Goal: Task Accomplishment & Management: Use online tool/utility

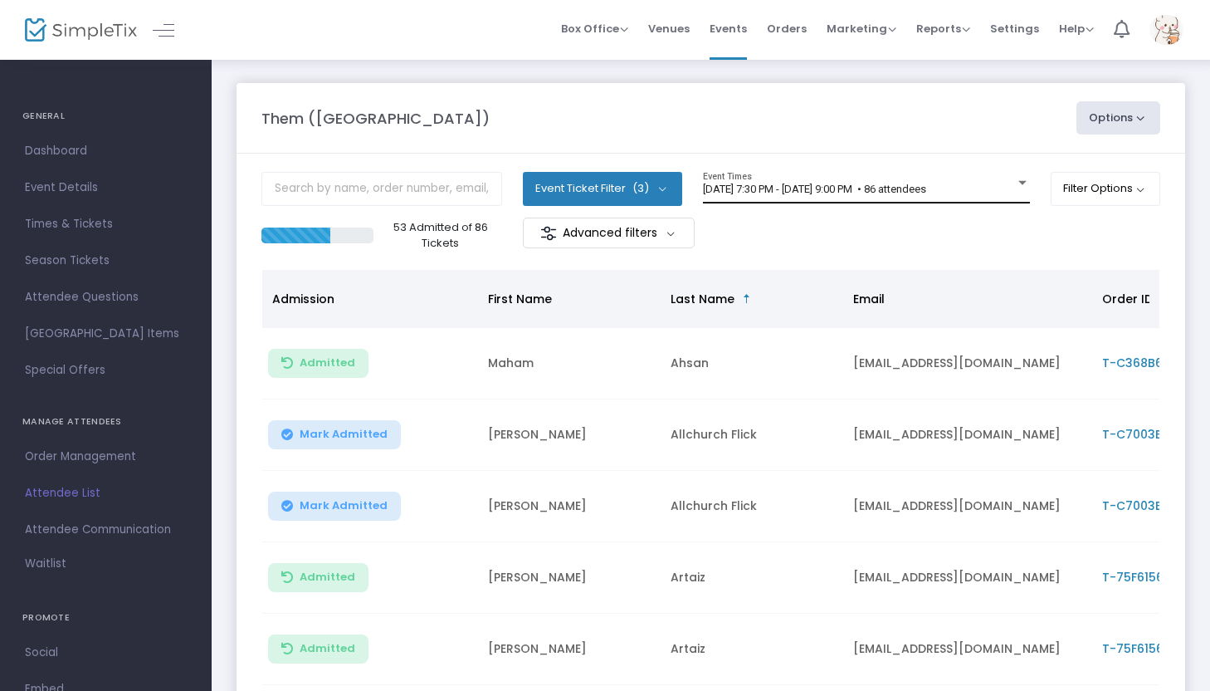
click at [907, 186] on span "[DATE] 7:30 PM - [DATE] 9:00 PM • 86 attendees" at bounding box center [814, 189] width 223 height 12
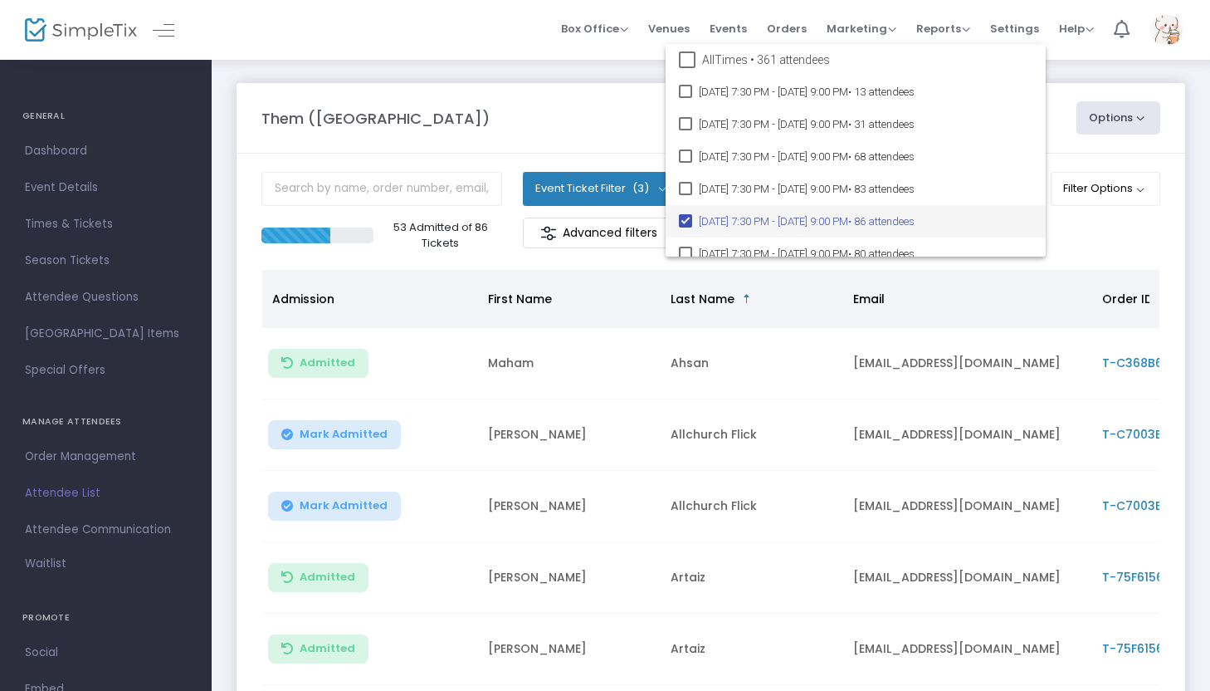
click at [1111, 236] on div at bounding box center [605, 345] width 1210 height 691
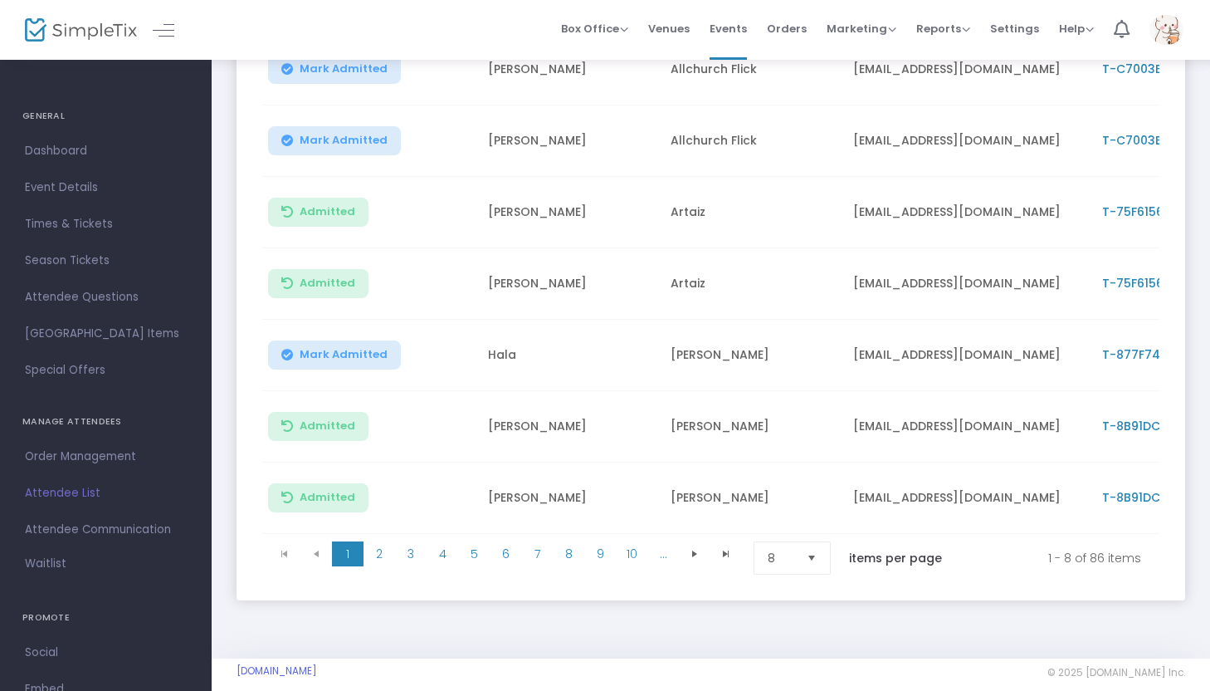
scroll to position [394, 0]
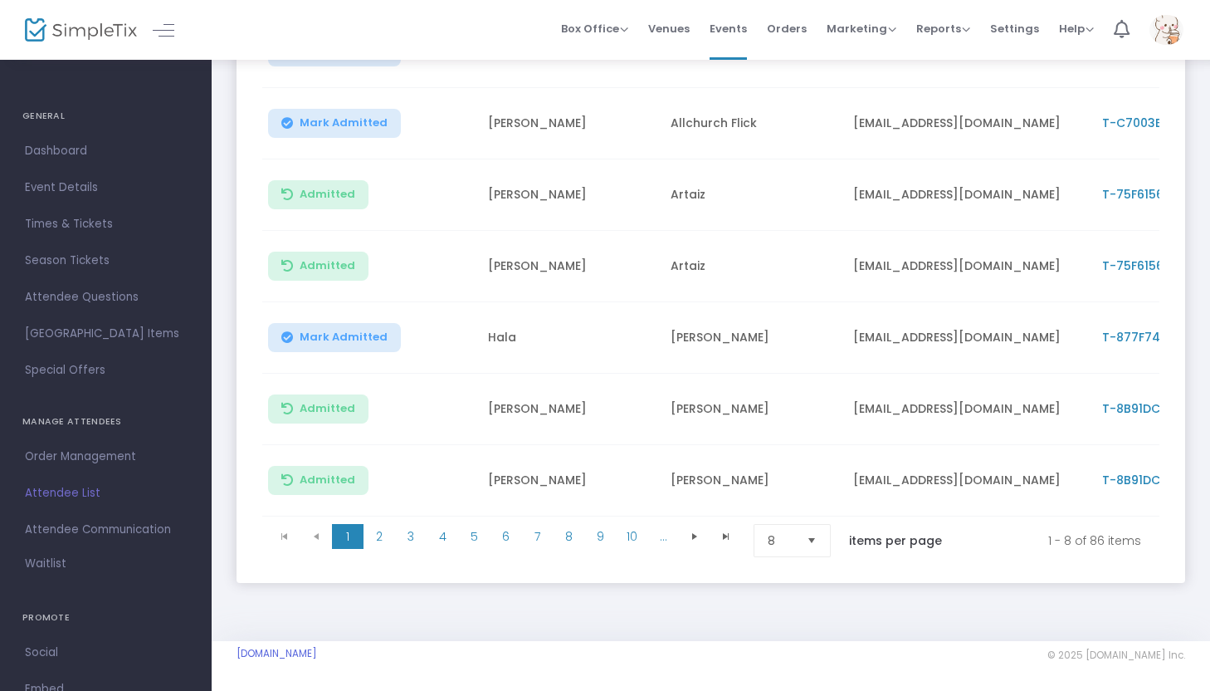
click at [819, 538] on span "Select" at bounding box center [811, 540] width 27 height 27
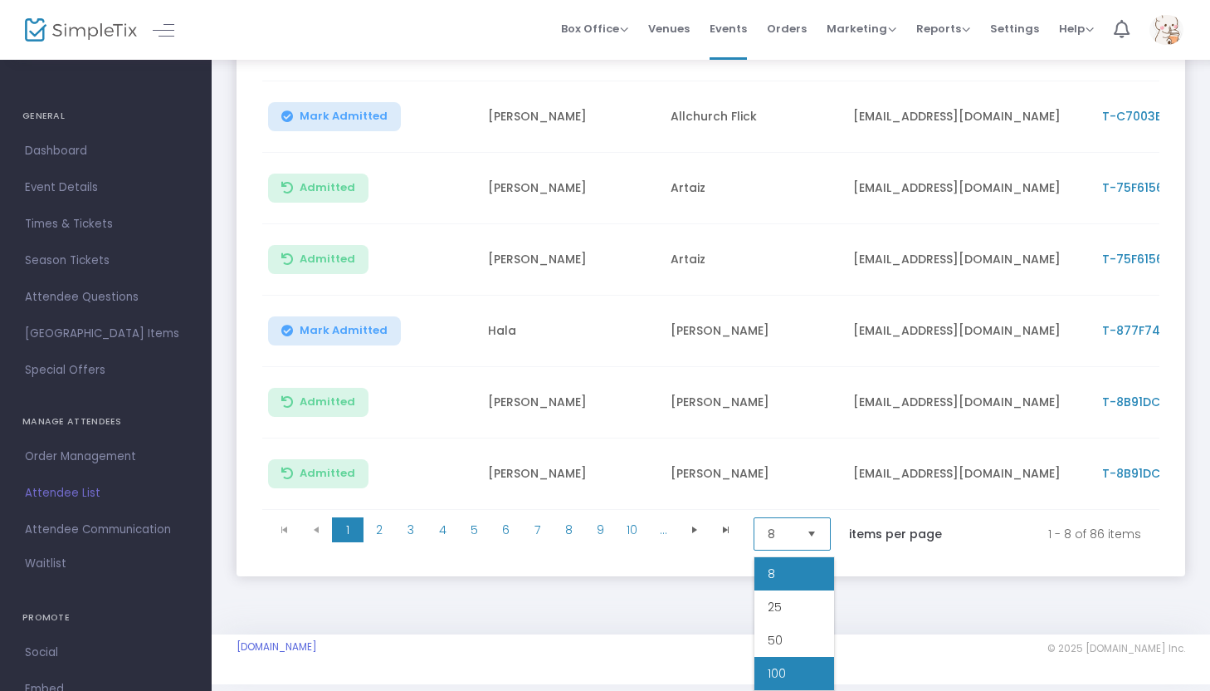
click at [786, 679] on li "100" at bounding box center [794, 673] width 80 height 33
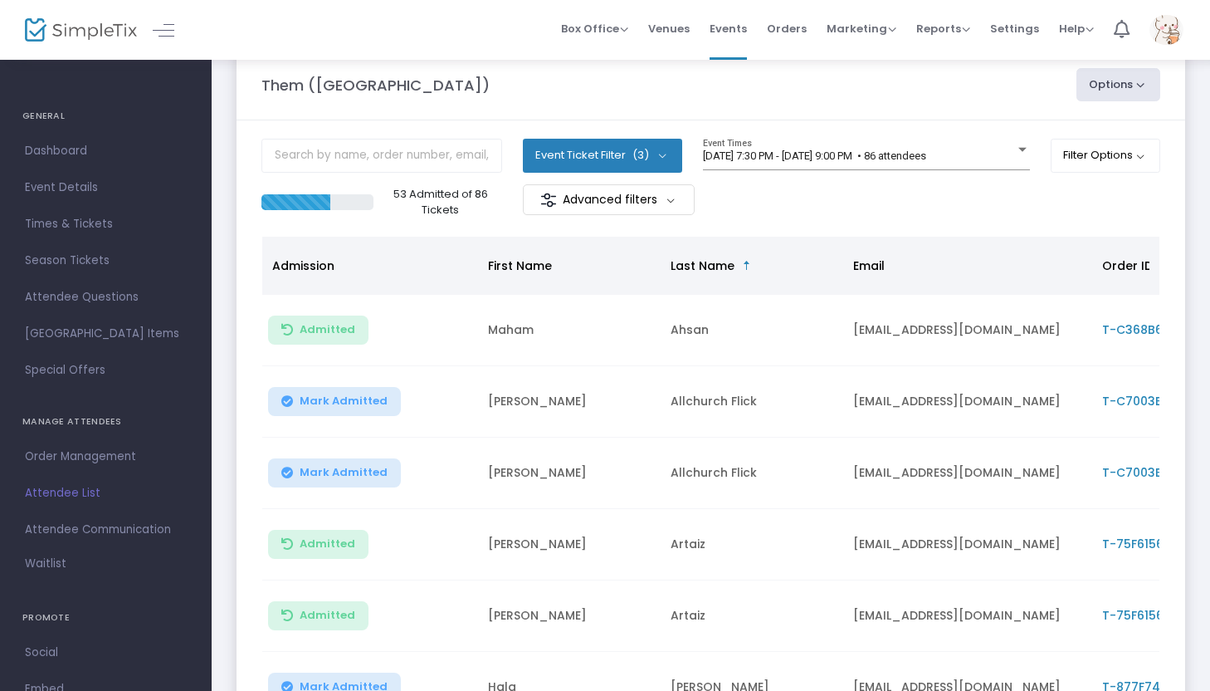
scroll to position [0, 0]
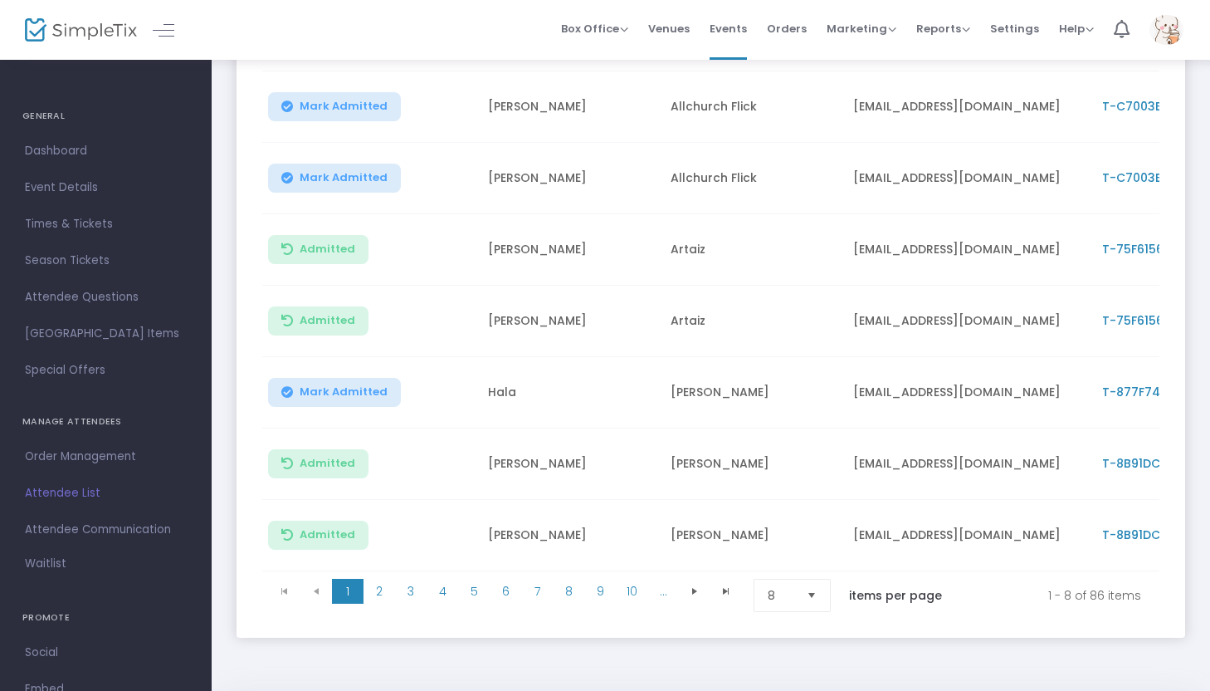
scroll to position [334, 0]
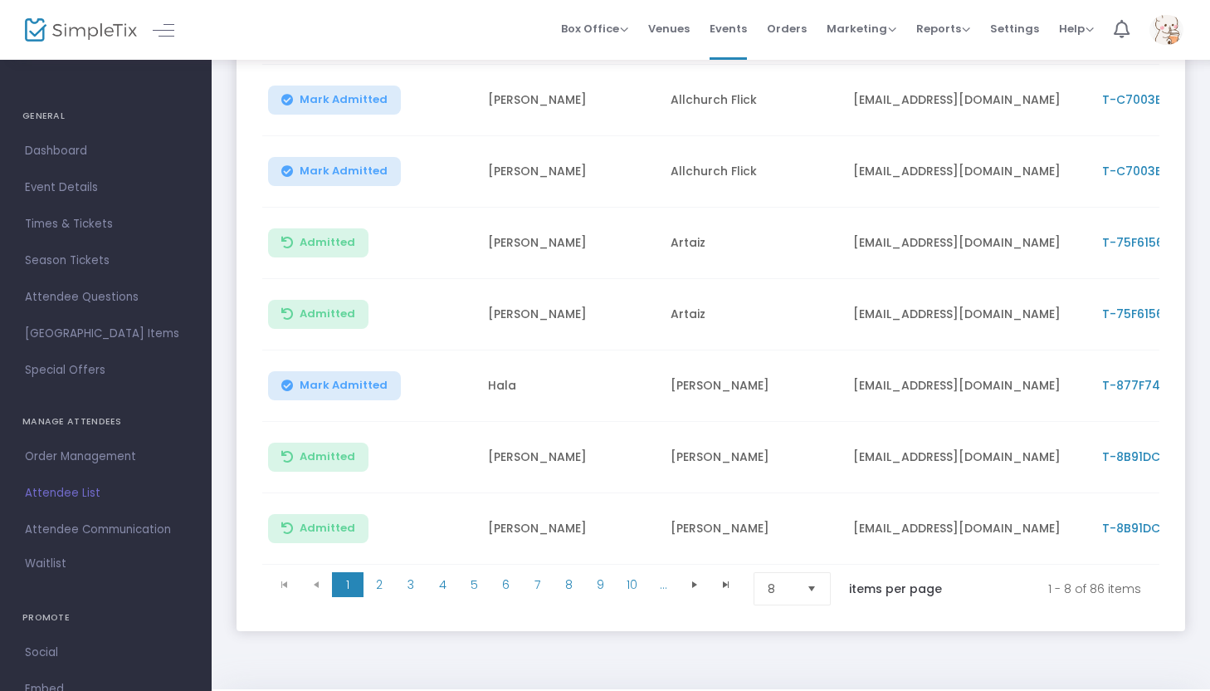
click at [816, 596] on span "Select" at bounding box center [811, 588] width 27 height 27
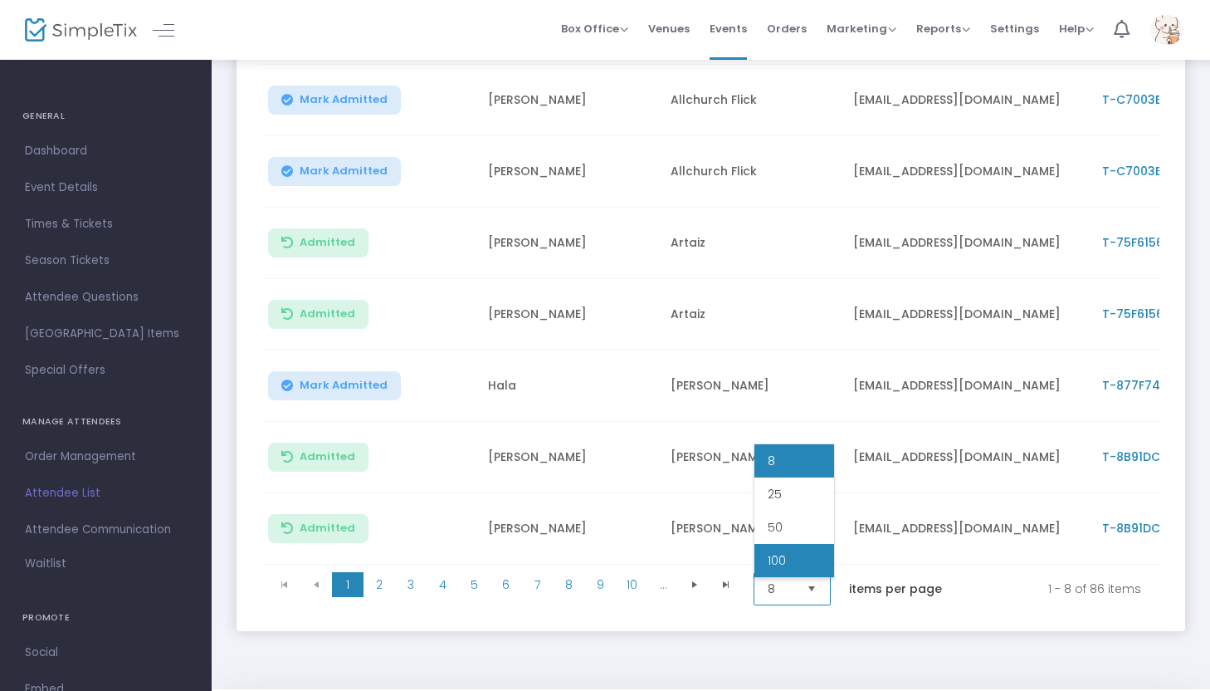
click at [793, 567] on li "100" at bounding box center [794, 560] width 80 height 33
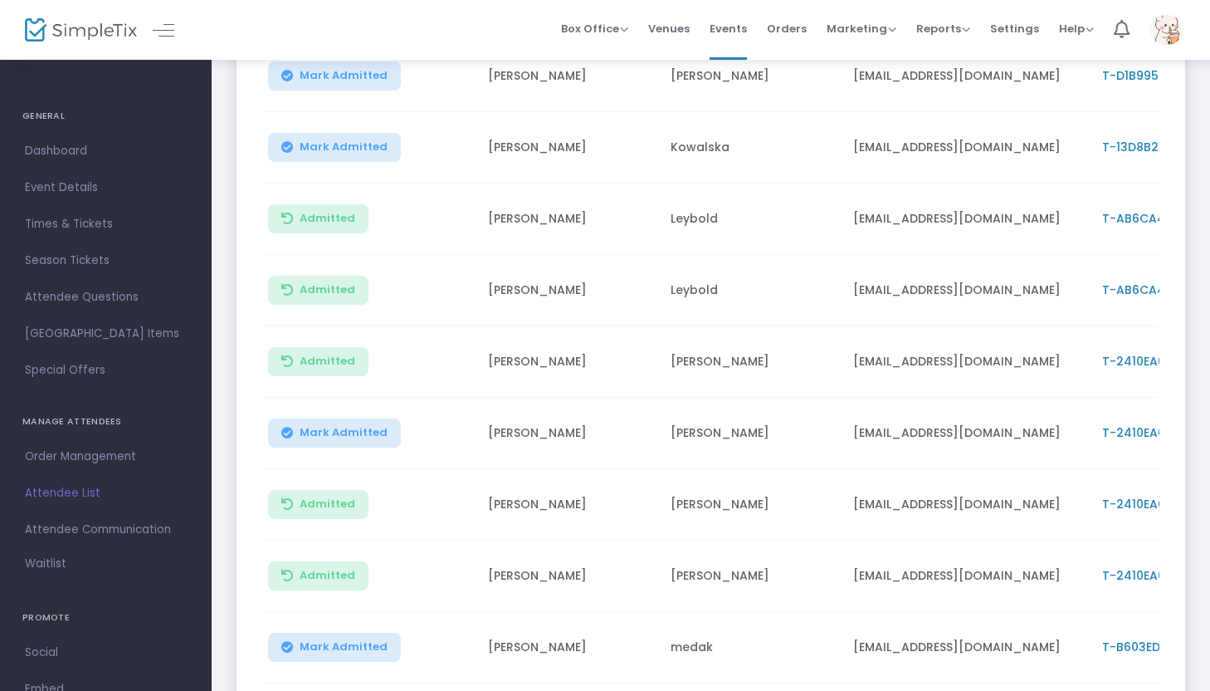
scroll to position [3875, 0]
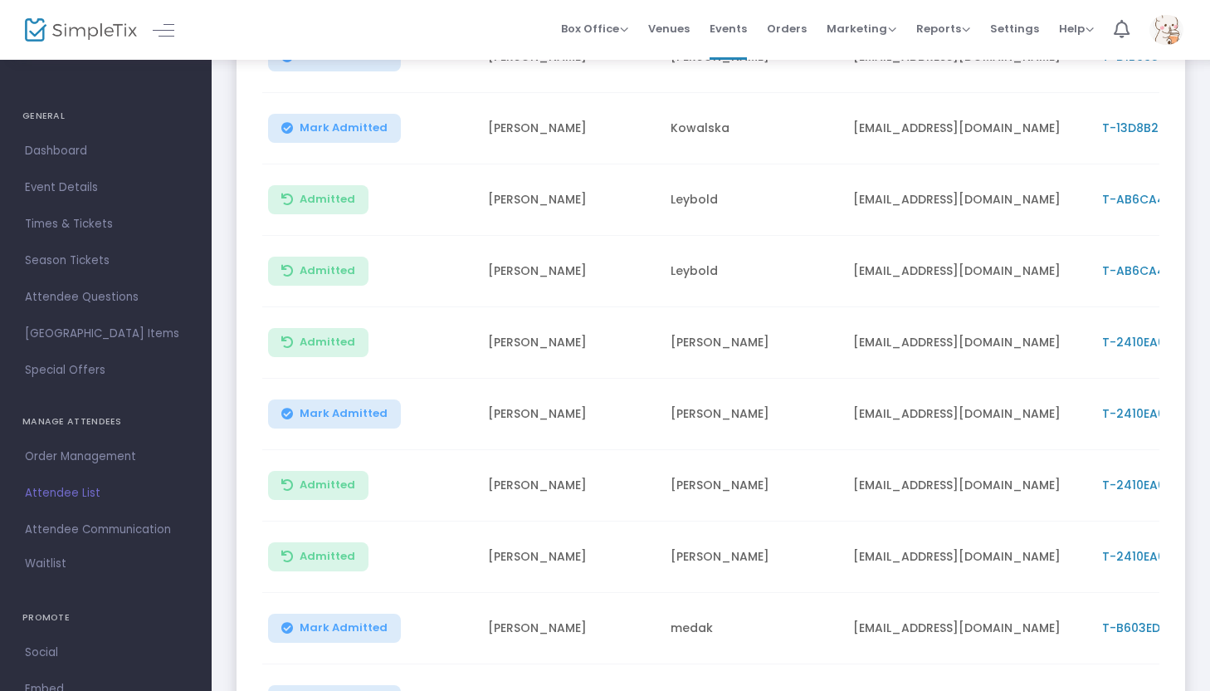
click at [373, 415] on span "Mark Admitted" at bounding box center [344, 413] width 88 height 13
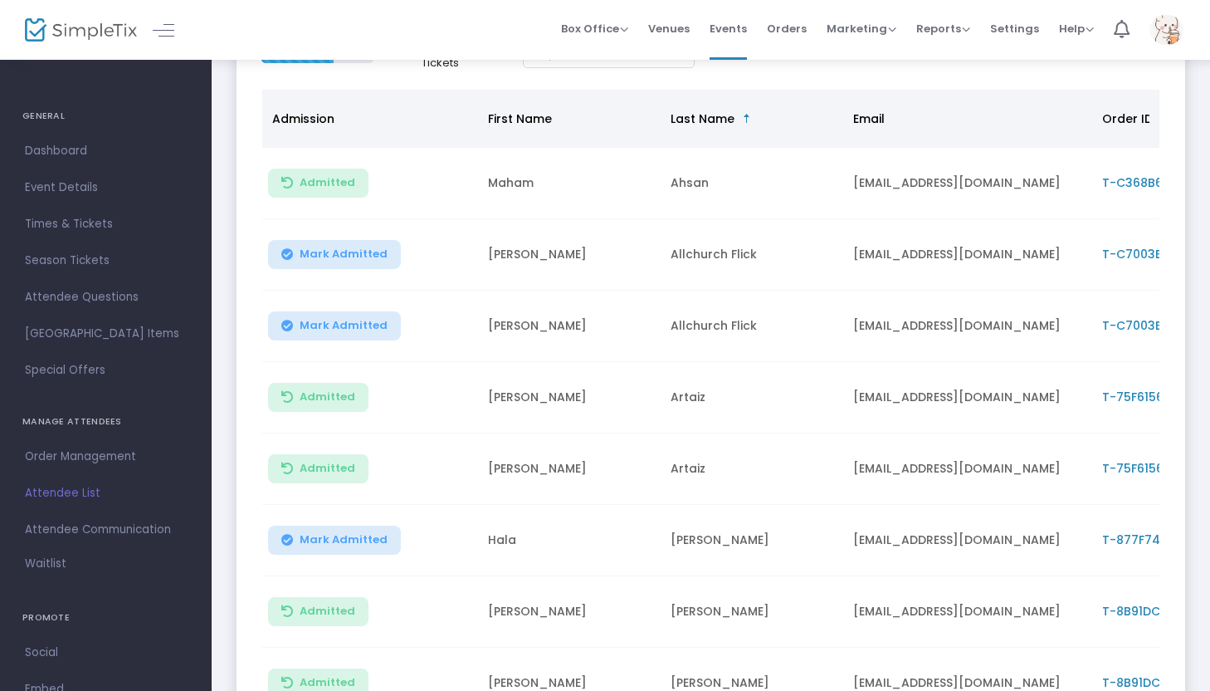
scroll to position [0, 0]
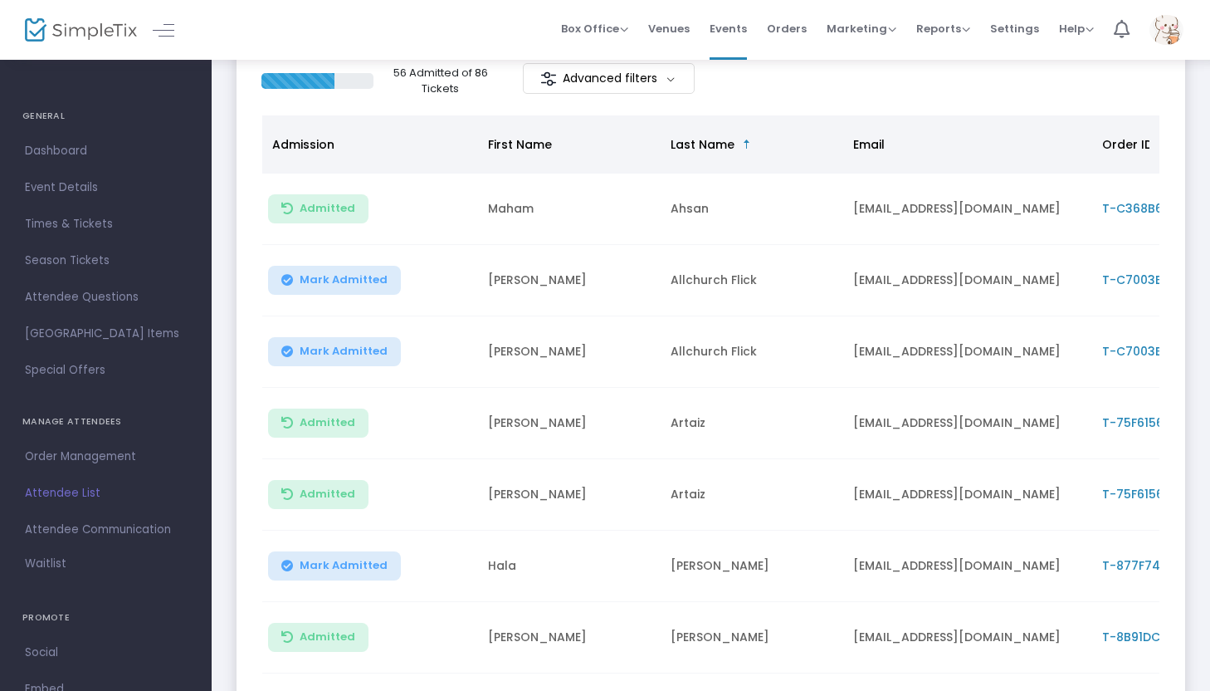
scroll to position [394, 0]
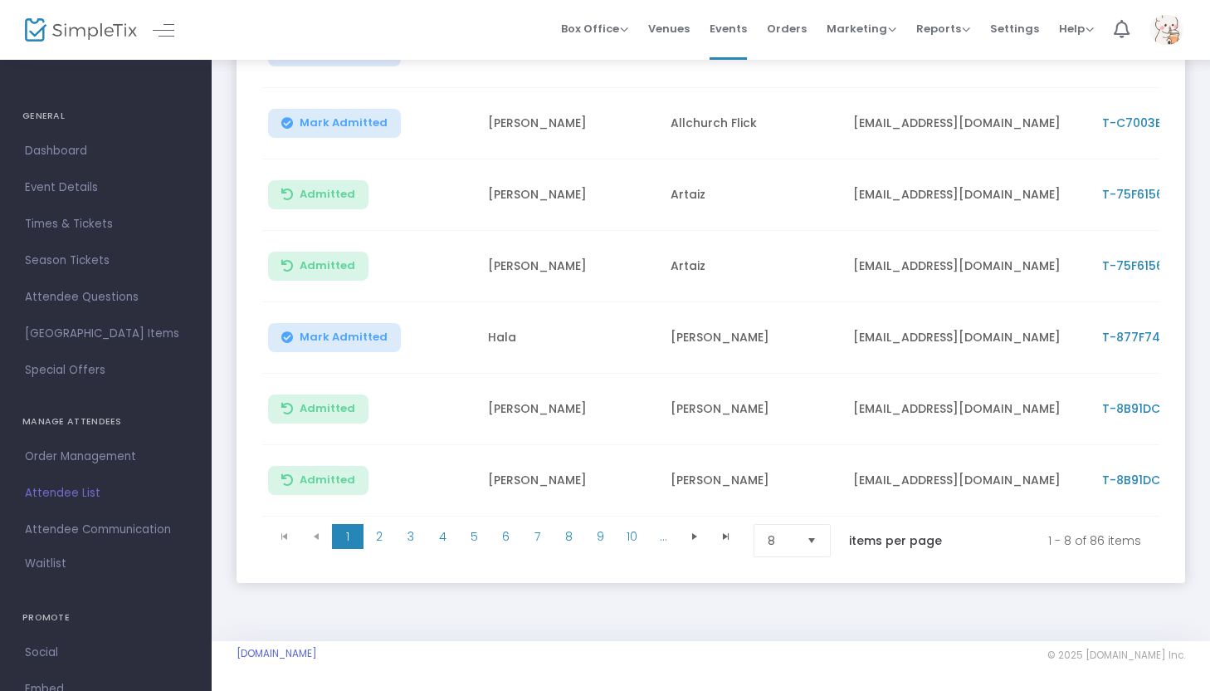
click at [815, 539] on span "Select" at bounding box center [811, 540] width 27 height 27
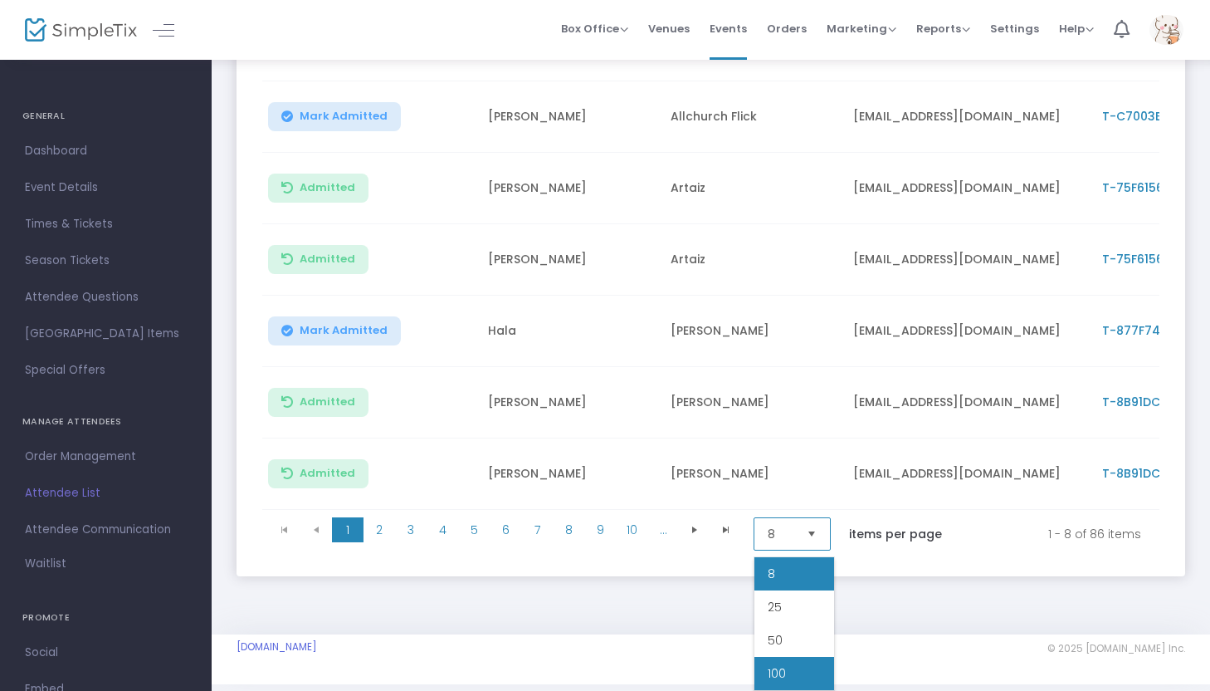
click at [783, 665] on span "100" at bounding box center [777, 673] width 18 height 17
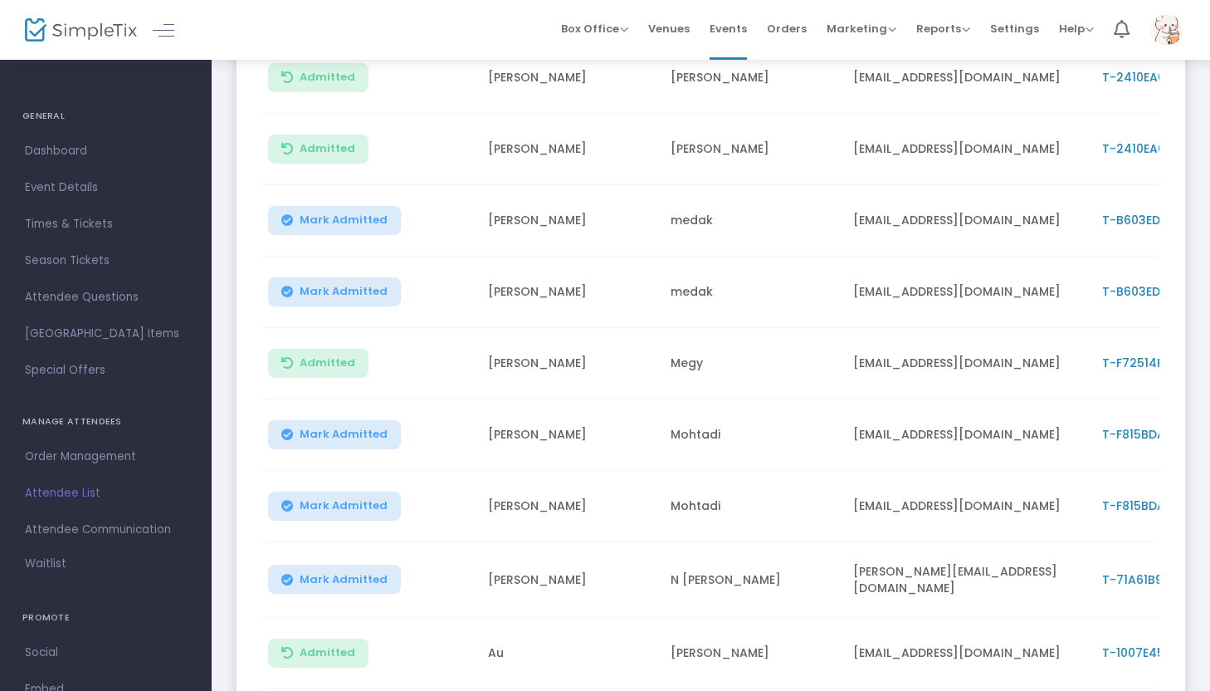
scroll to position [4332, 0]
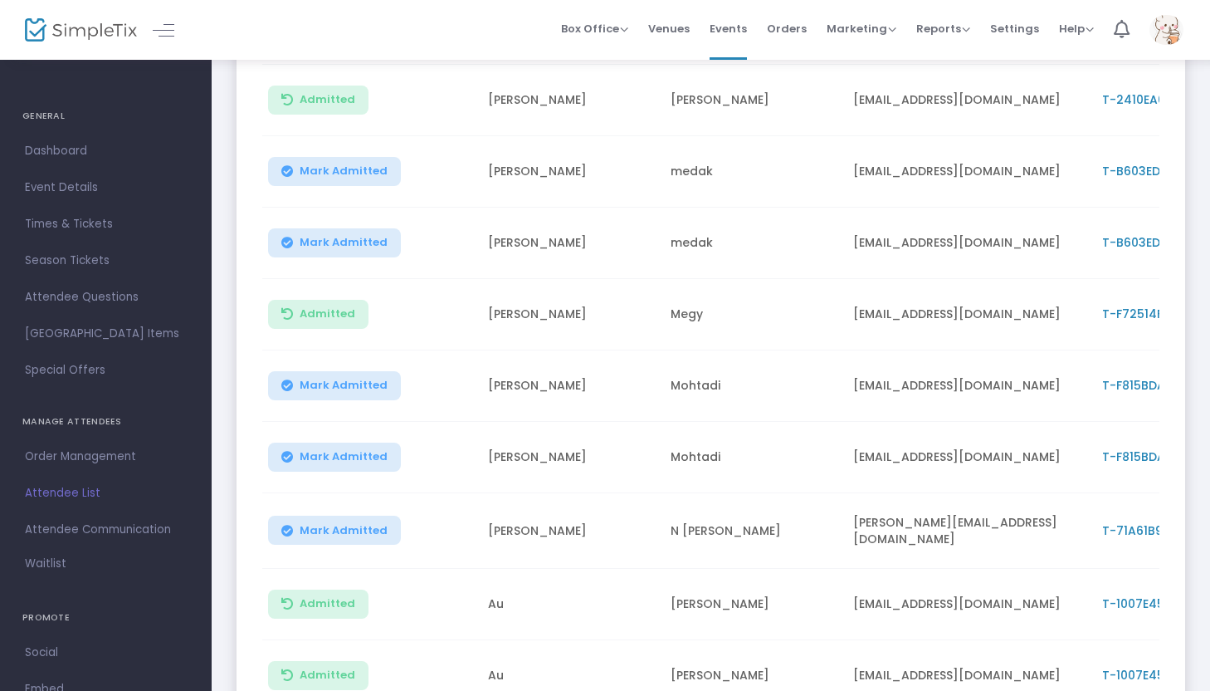
click at [364, 240] on span "Mark Admitted" at bounding box center [344, 242] width 88 height 13
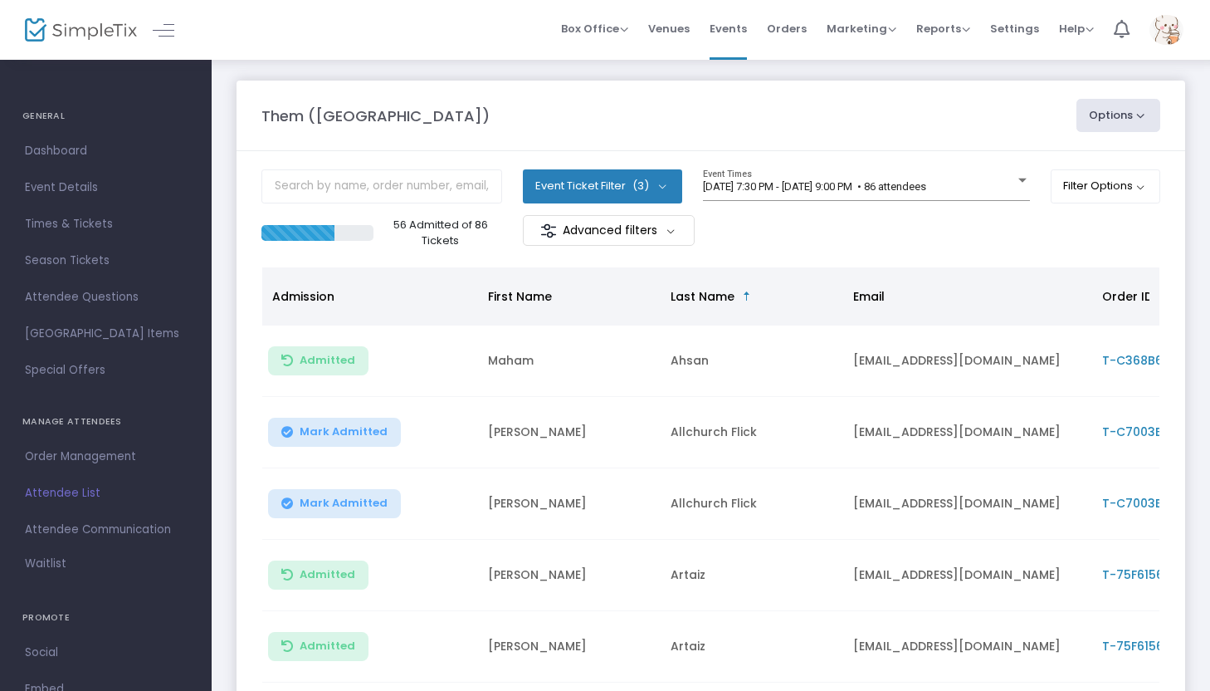
scroll to position [0, 0]
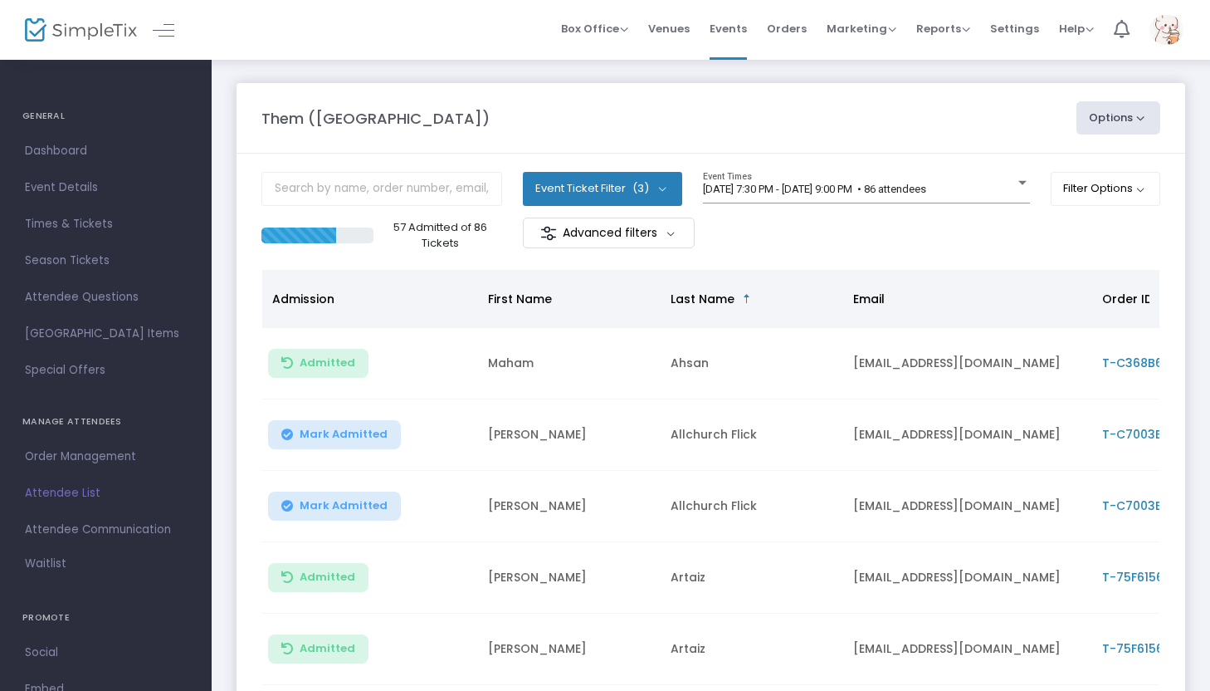
click at [1161, 34] on img at bounding box center [1167, 30] width 34 height 30
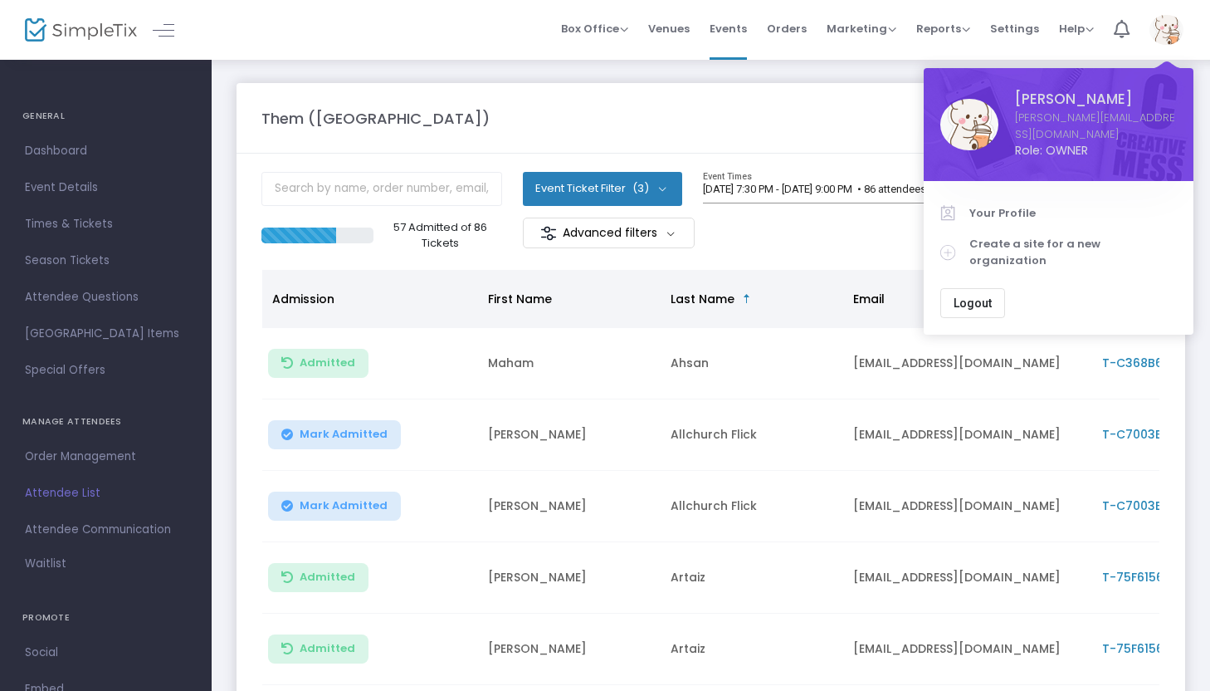
click at [1164, 32] on img at bounding box center [1167, 30] width 34 height 30
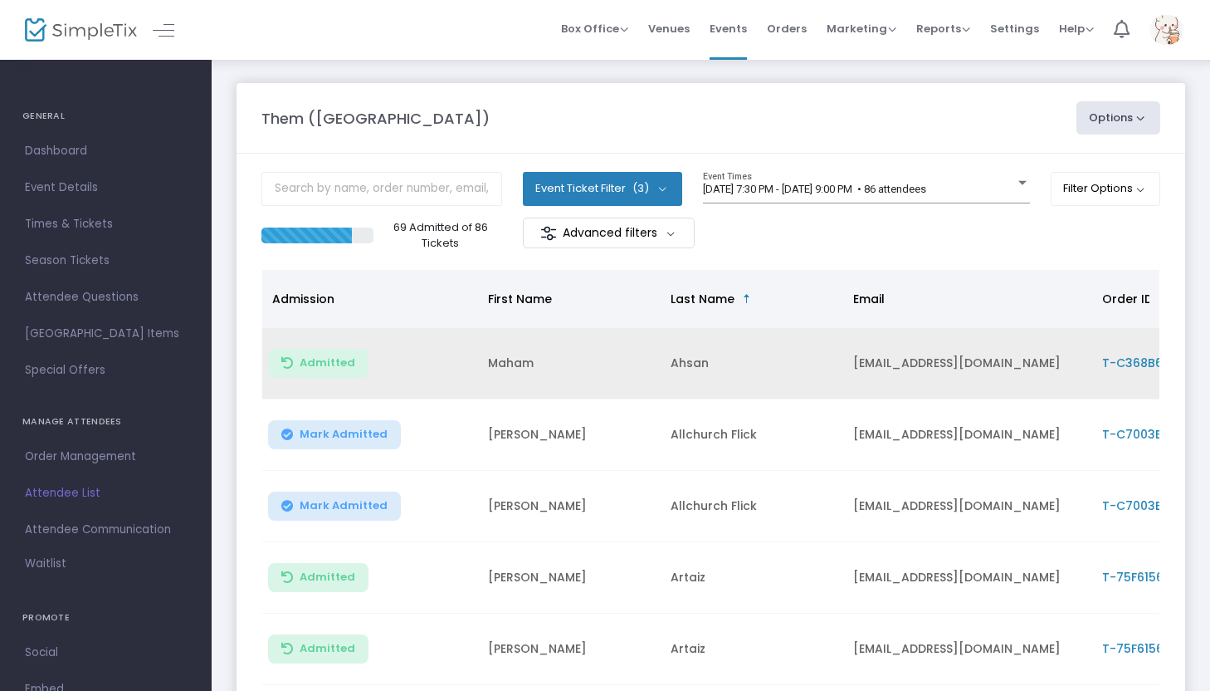
scroll to position [394, 0]
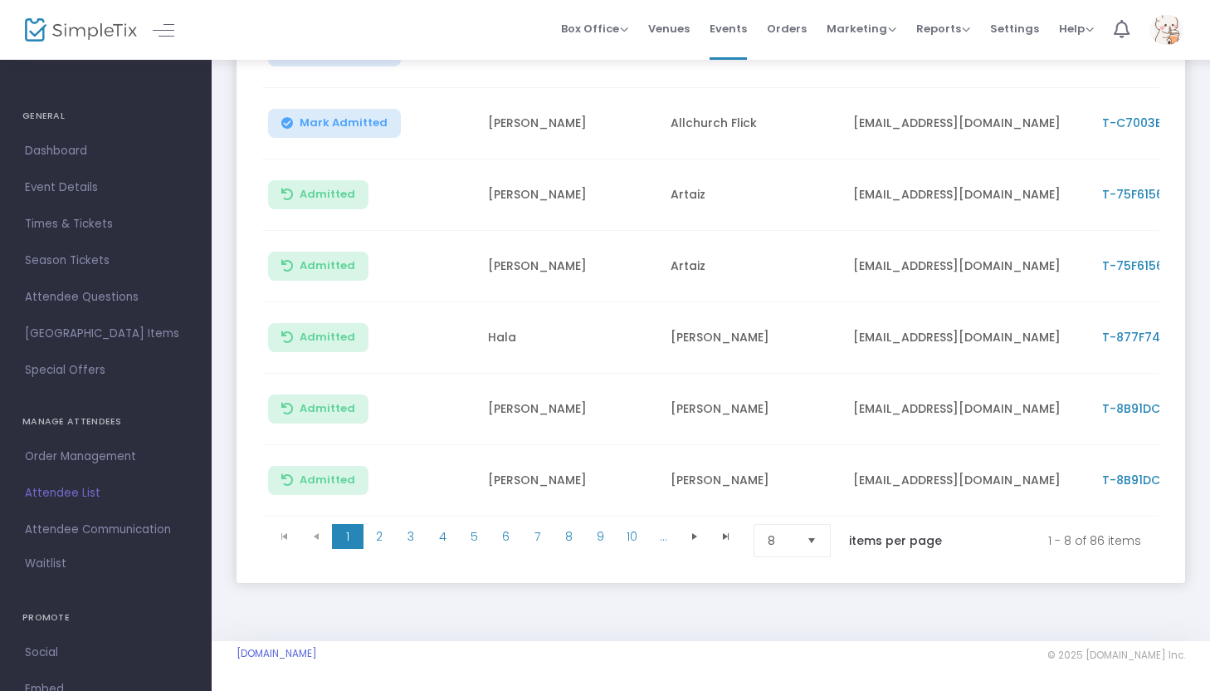
click at [814, 535] on span "Select" at bounding box center [811, 540] width 27 height 27
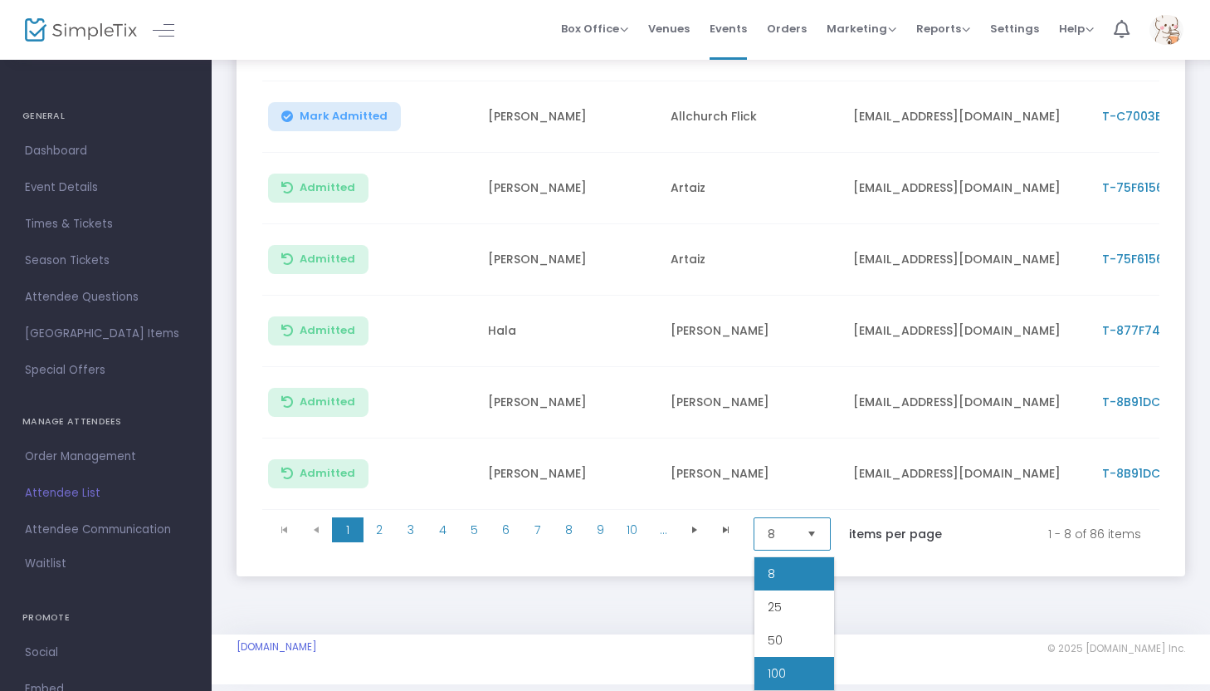
click at [791, 664] on li "100" at bounding box center [794, 673] width 80 height 33
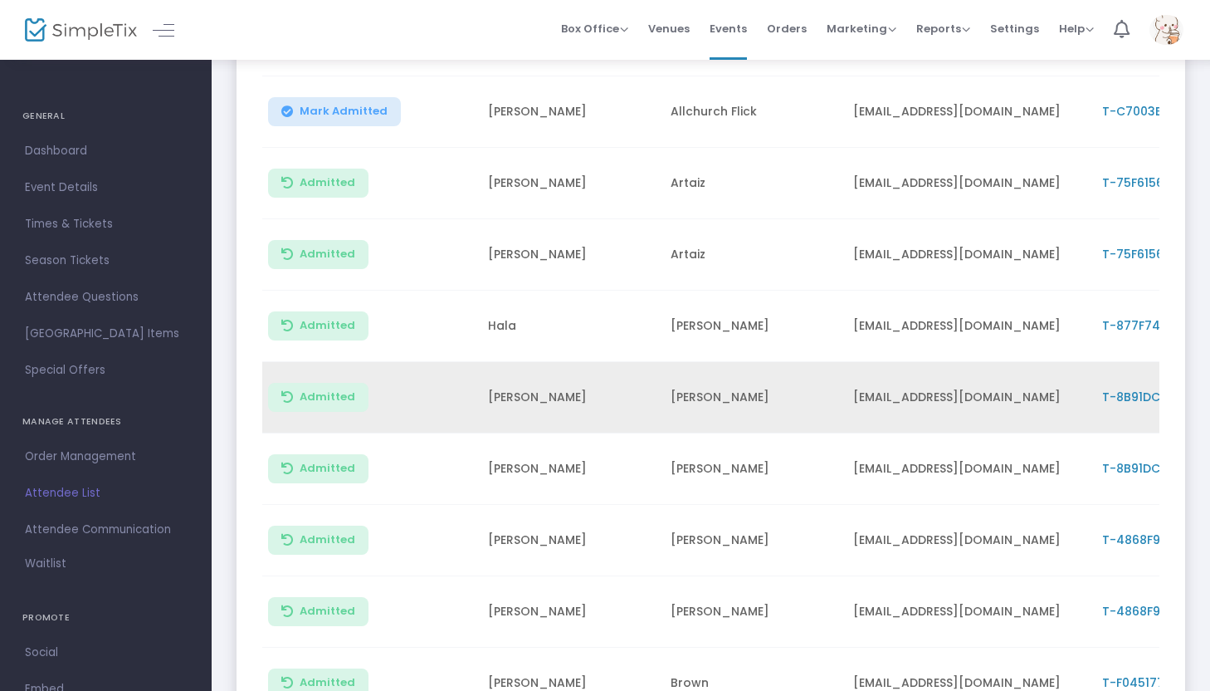
scroll to position [0, 0]
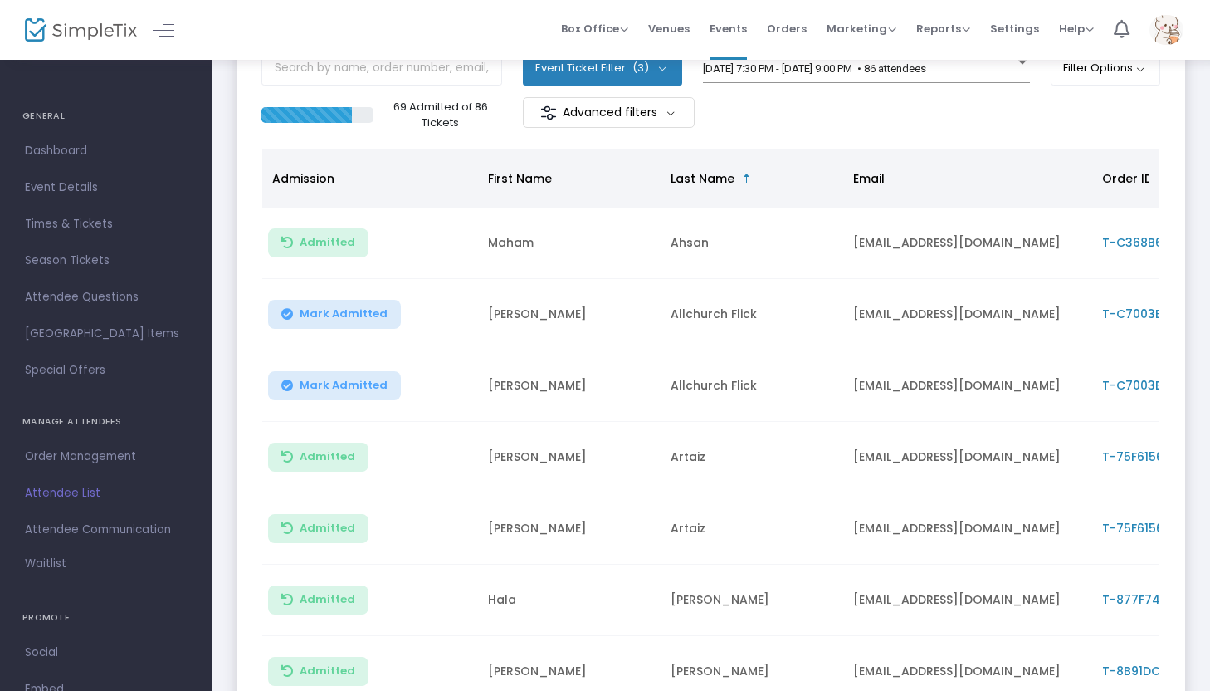
scroll to position [394, 0]
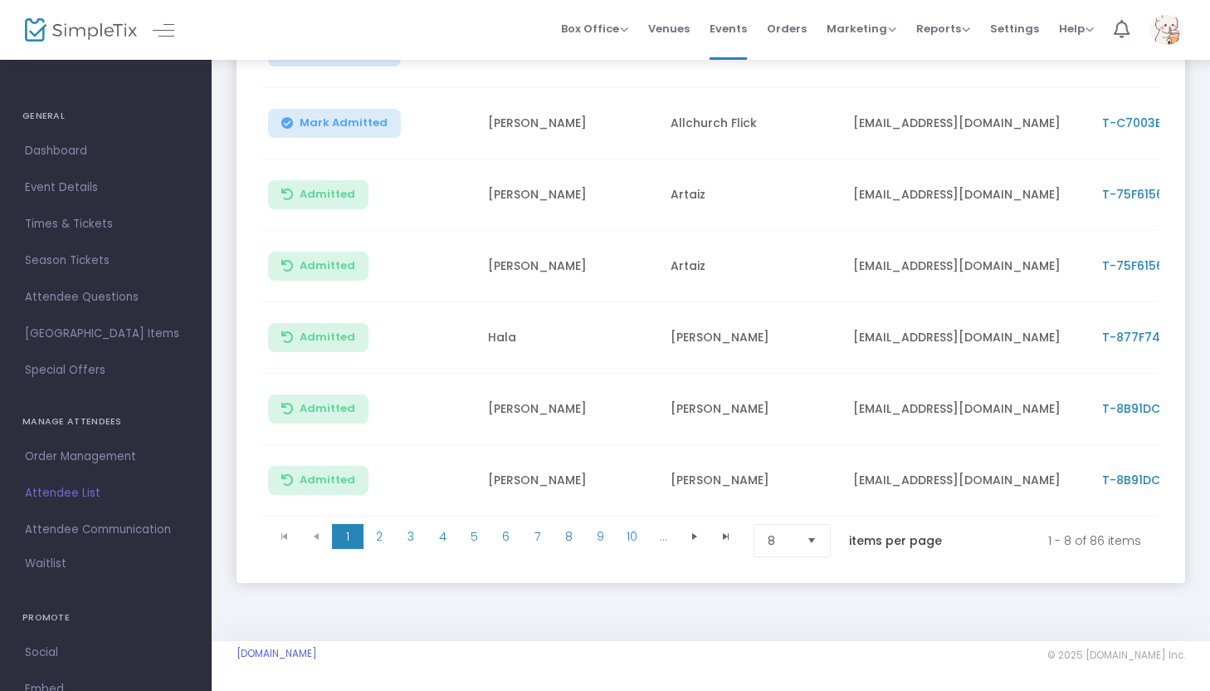
click at [808, 535] on span "Select" at bounding box center [811, 540] width 27 height 27
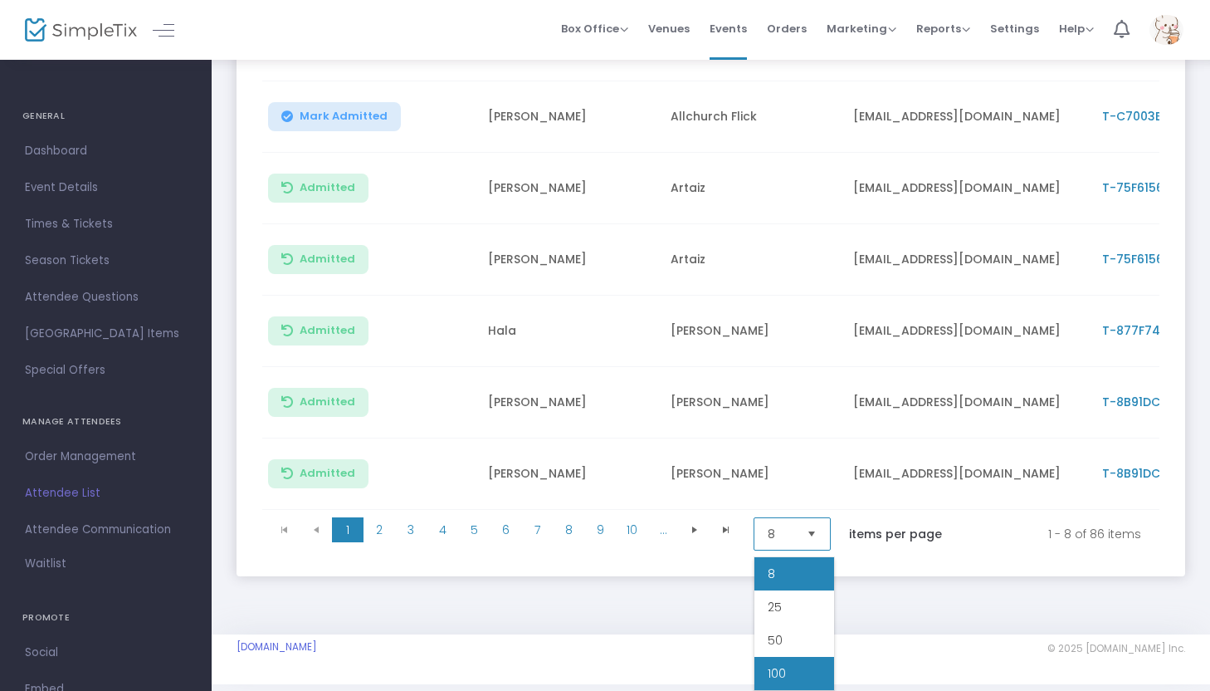
click at [786, 664] on li "100" at bounding box center [794, 673] width 80 height 33
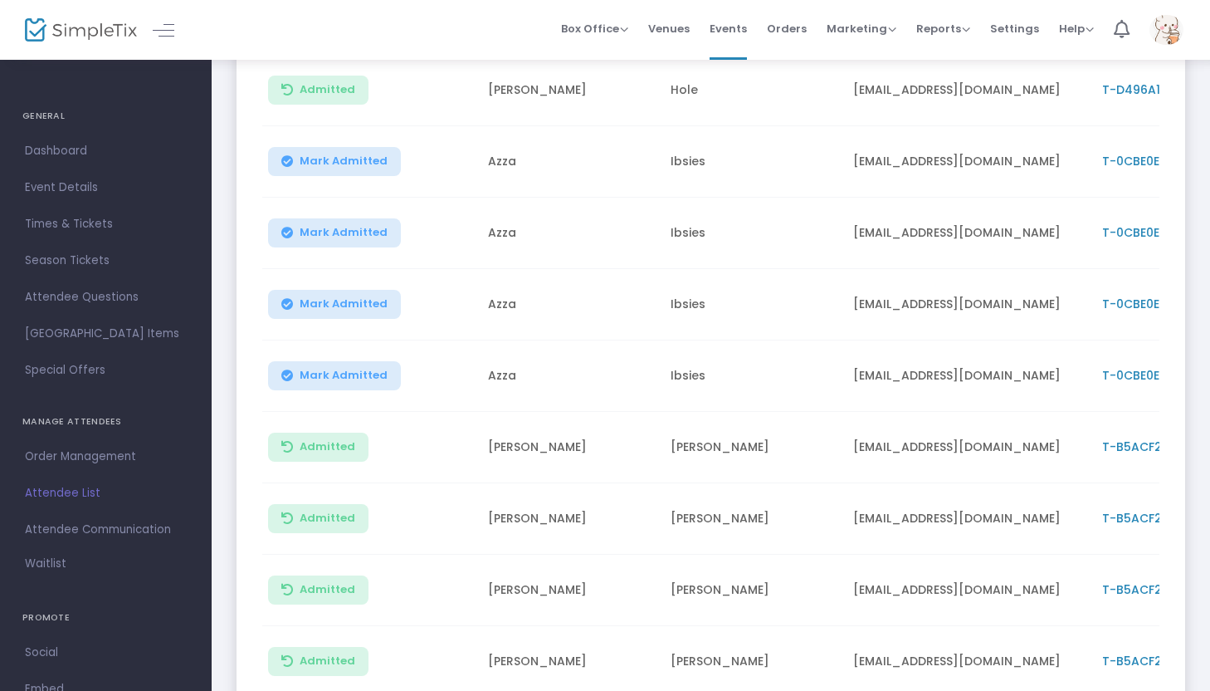
scroll to position [3054, 0]
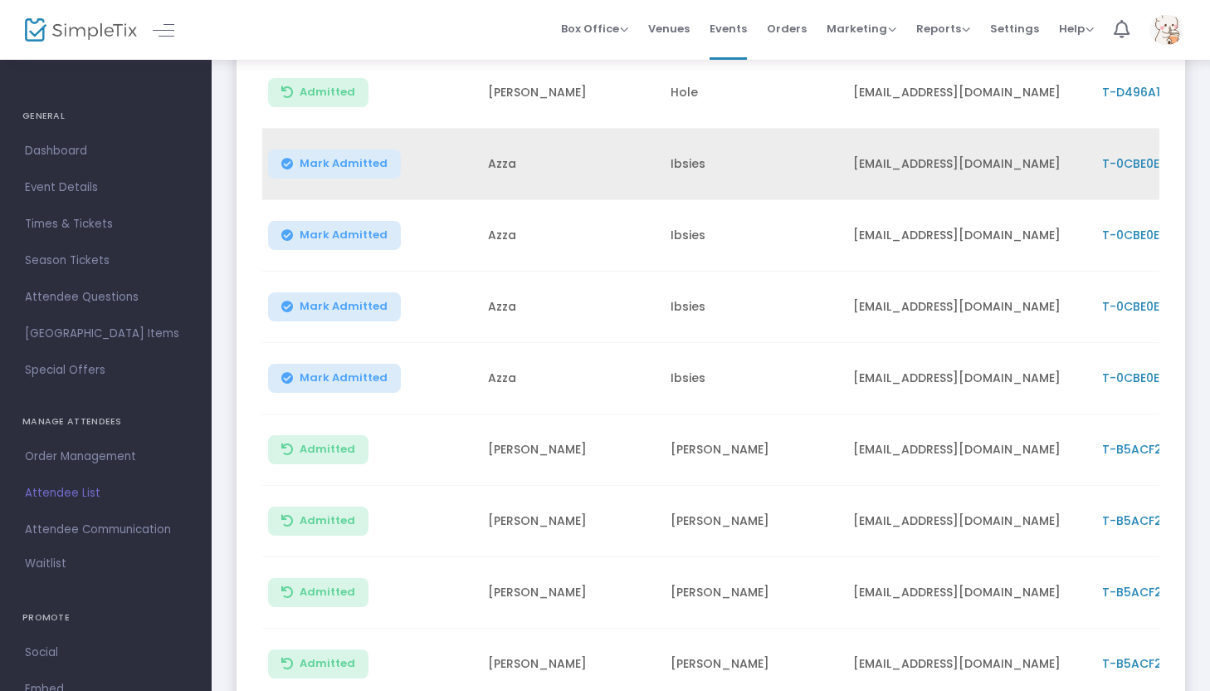
click at [354, 168] on span "Mark Admitted" at bounding box center [344, 163] width 88 height 13
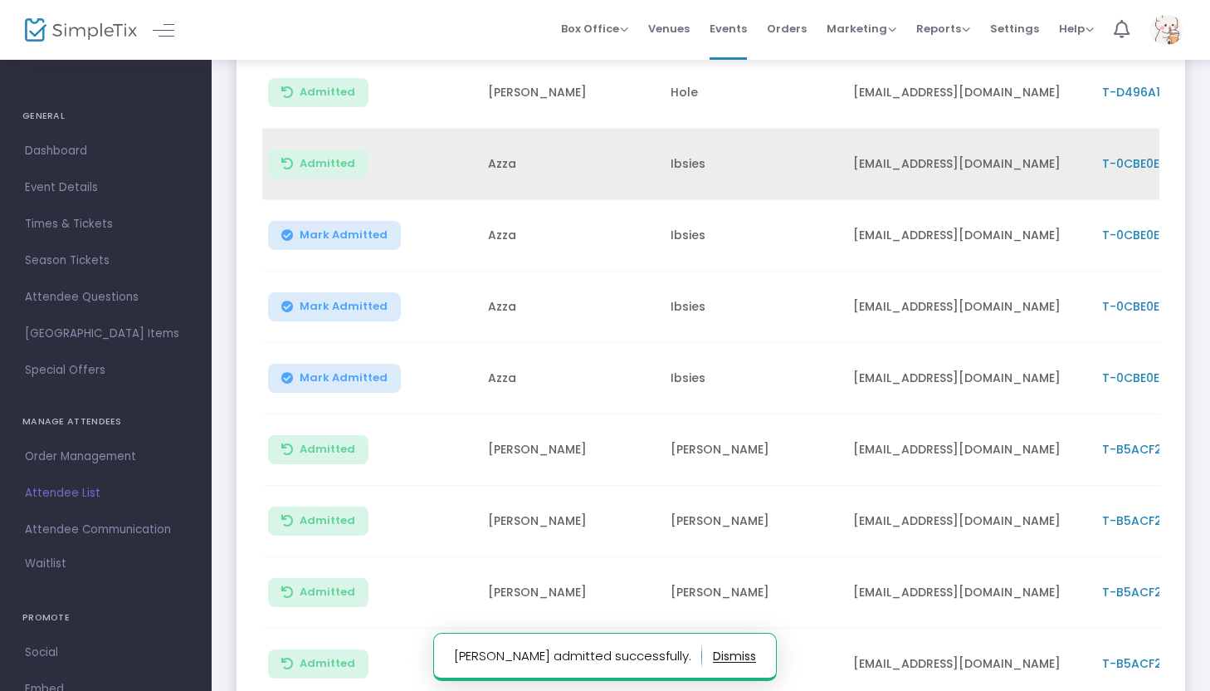
click at [352, 237] on span "Mark Admitted" at bounding box center [344, 234] width 88 height 13
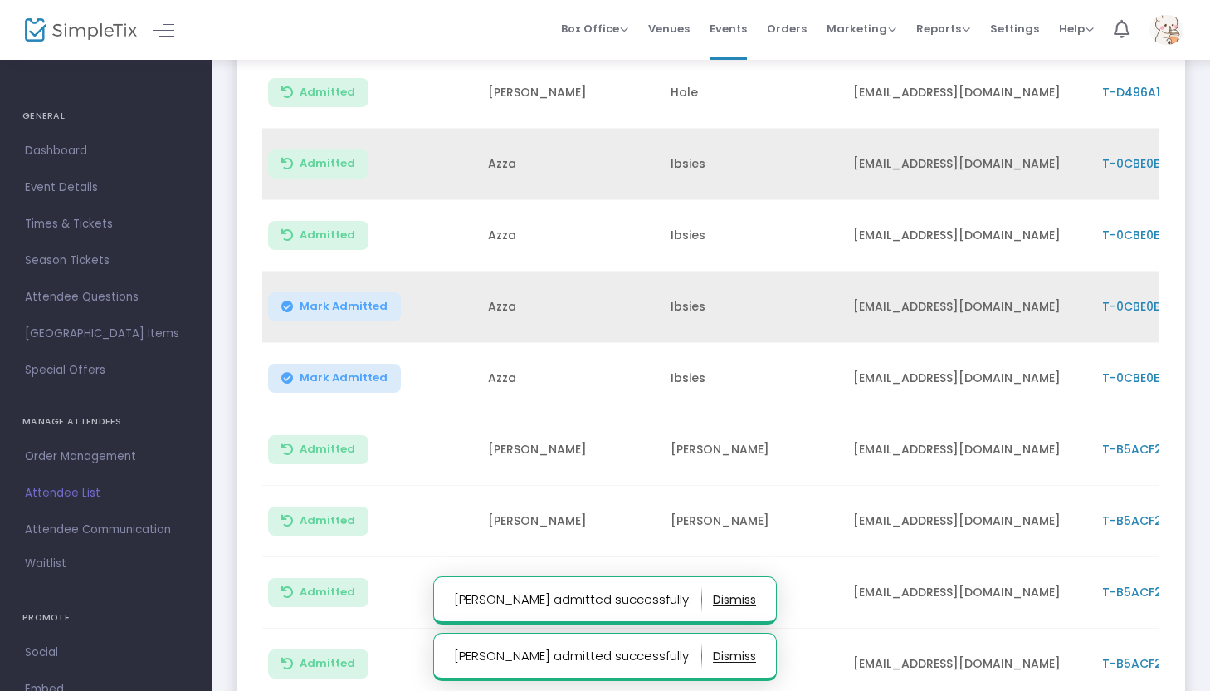
click at [347, 314] on button "Mark Admitted" at bounding box center [334, 306] width 133 height 29
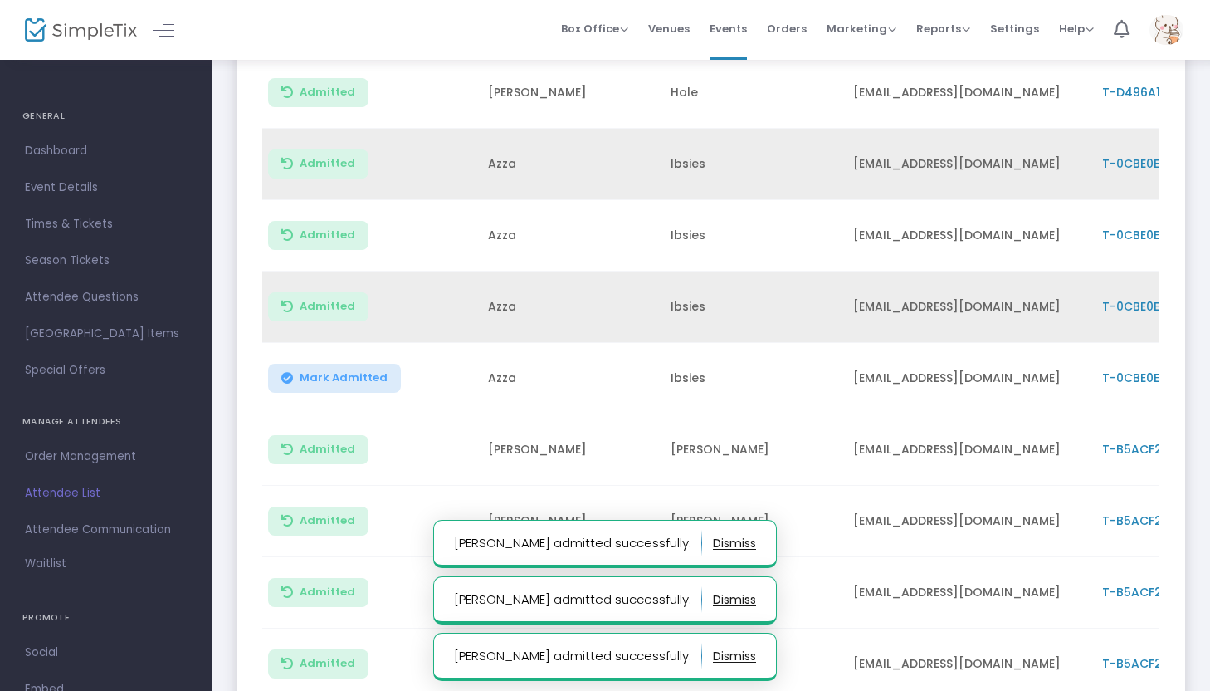
click at [341, 378] on span "Mark Admitted" at bounding box center [344, 377] width 88 height 13
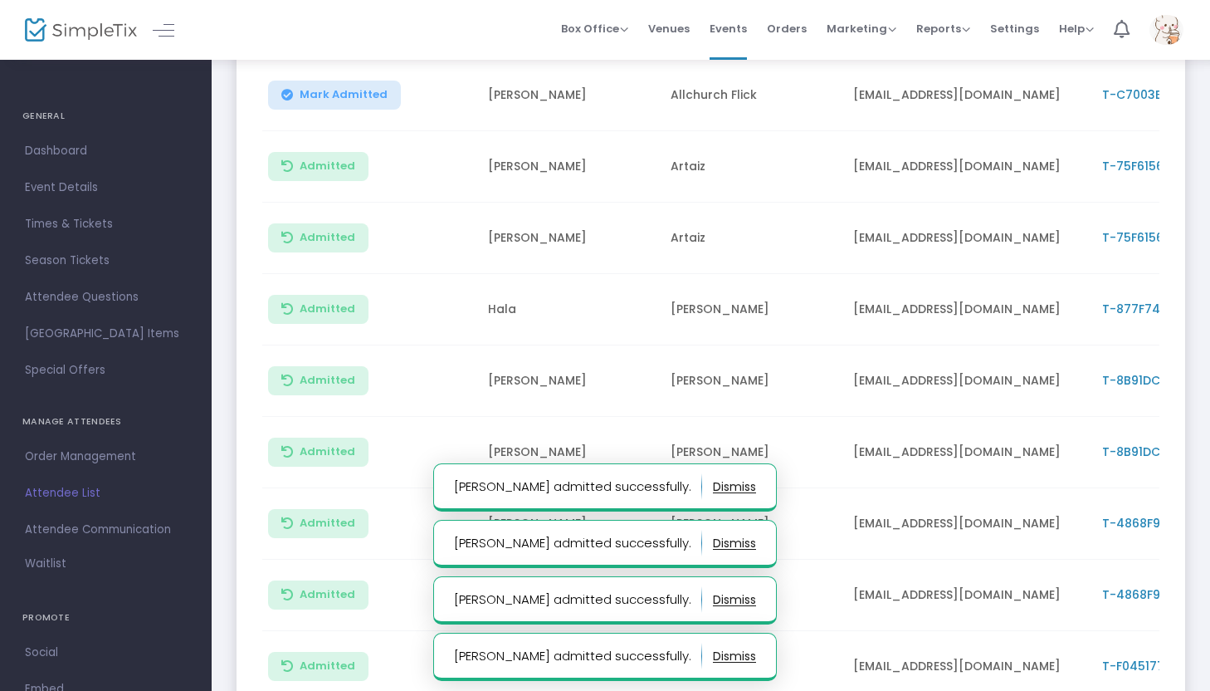
scroll to position [0, 0]
